Goal: Navigation & Orientation: Find specific page/section

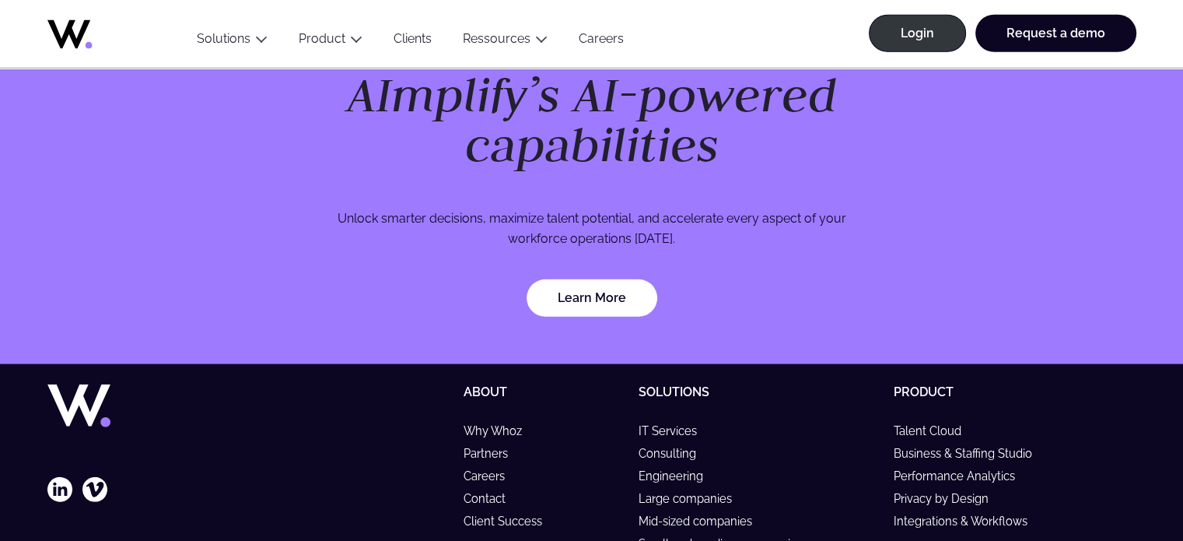
scroll to position [4587, 0]
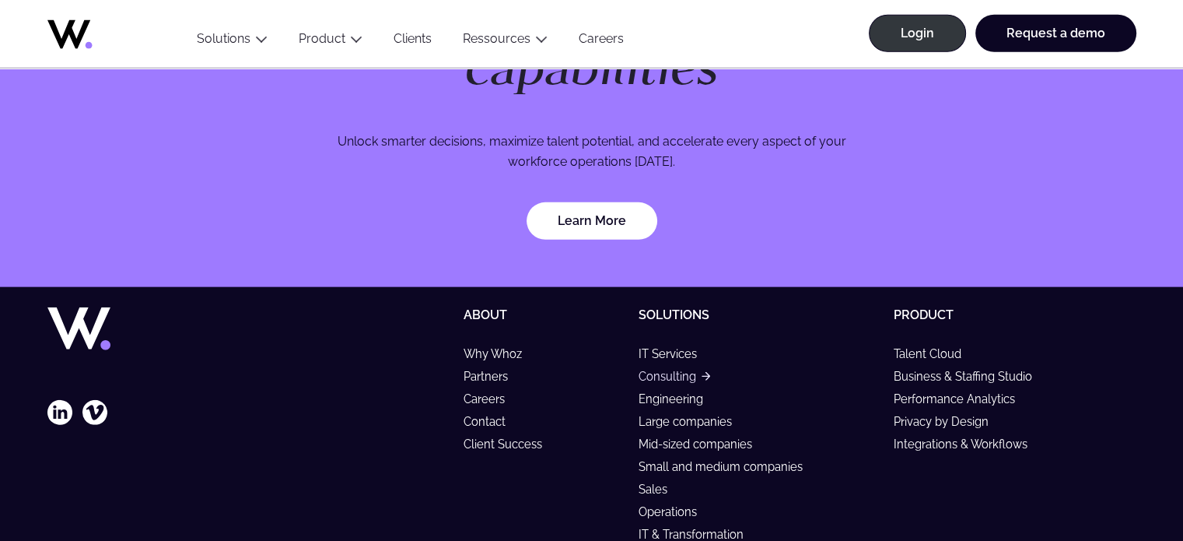
click at [675, 370] on link "Consulting" at bounding box center [675, 376] width 72 height 13
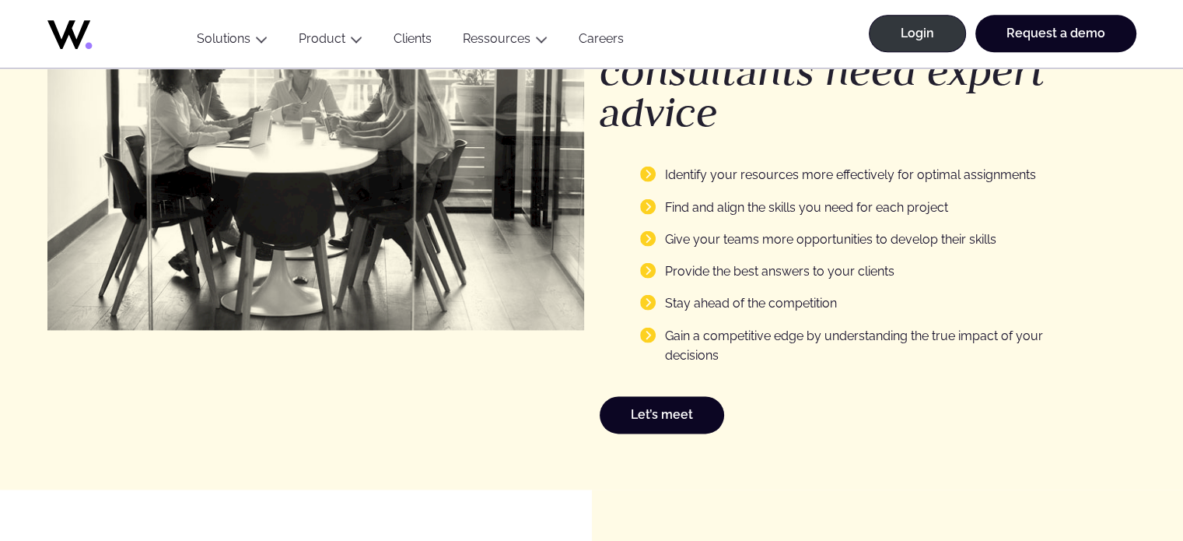
scroll to position [2023, 0]
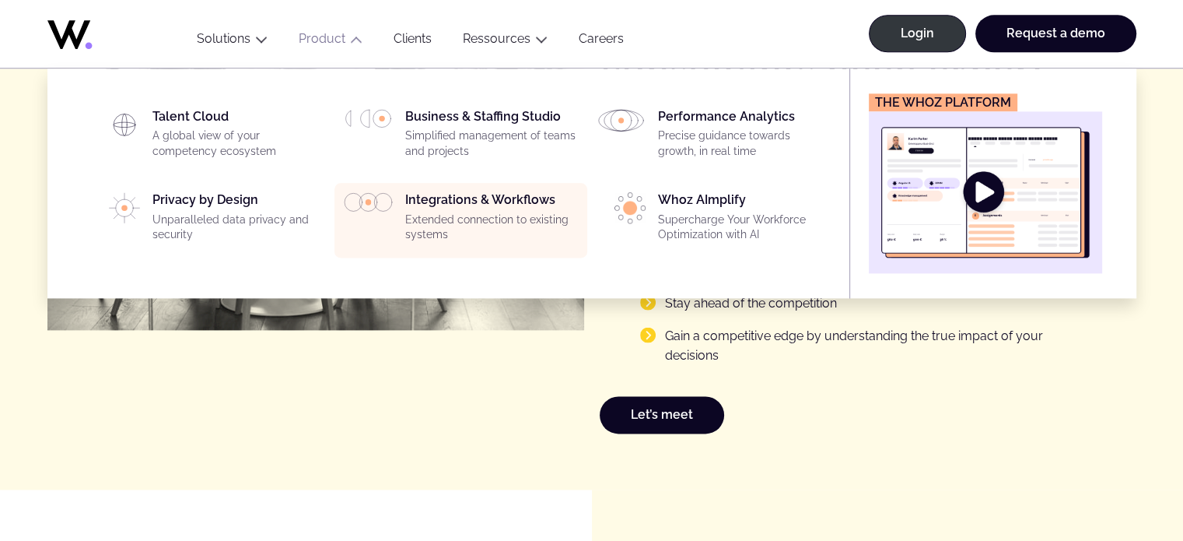
click at [479, 208] on div "Integrations & Workflows Extended connection to existing systems" at bounding box center [491, 220] width 173 height 56
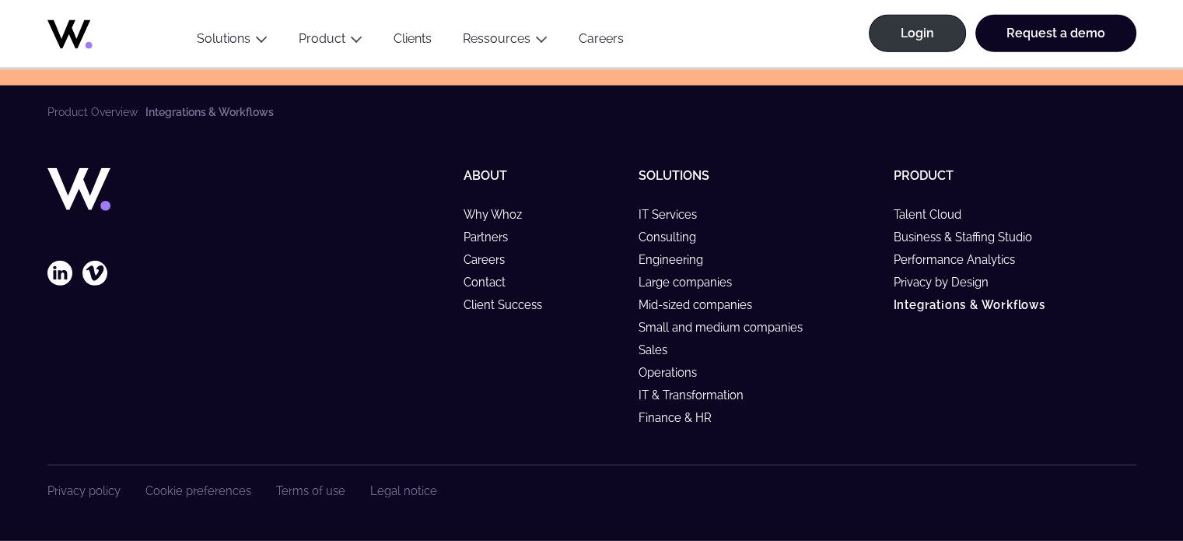
scroll to position [4523, 0]
